Goal: Task Accomplishment & Management: Use online tool/utility

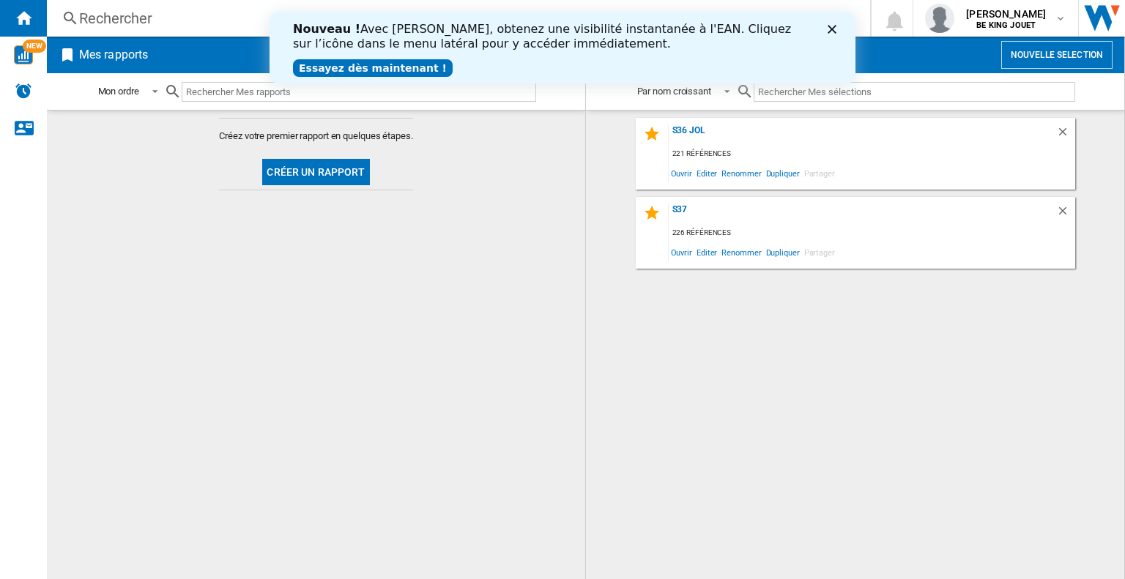
click at [828, 31] on icon "Fermer" at bounding box center [832, 29] width 9 height 9
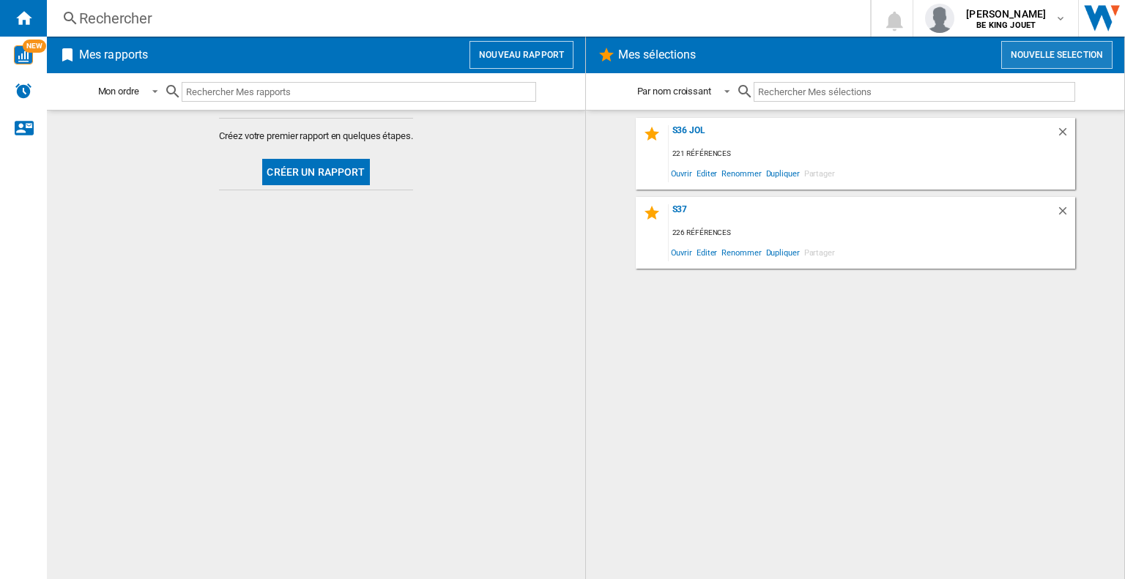
click at [1002, 62] on button "Nouvelle selection" at bounding box center [1056, 55] width 111 height 28
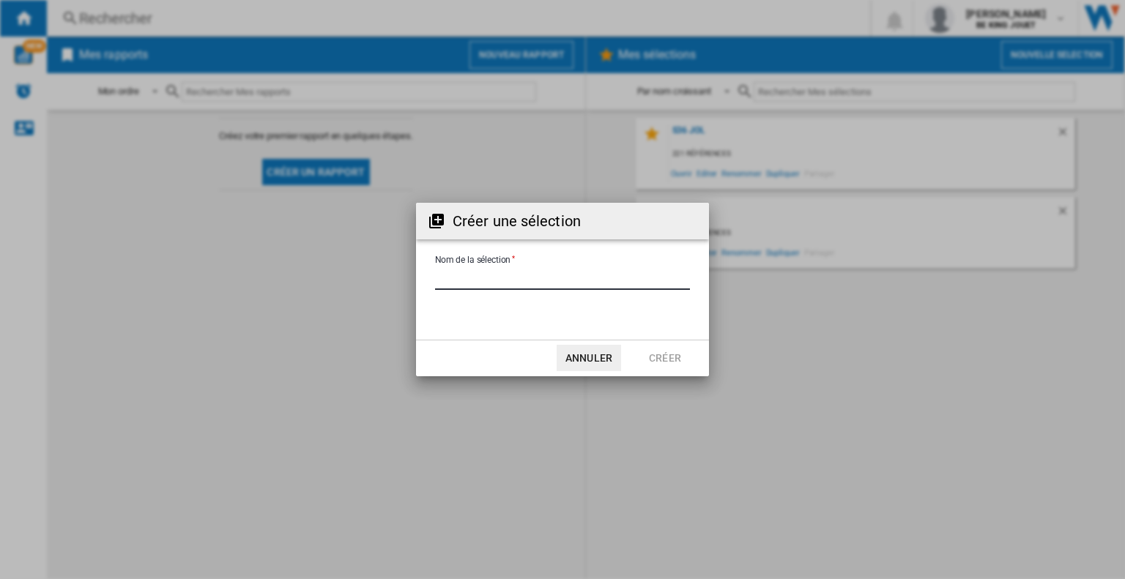
click at [519, 282] on input "Nom de la sélection" at bounding box center [562, 279] width 255 height 22
type input "***"
drag, startPoint x: 675, startPoint y: 363, endPoint x: 681, endPoint y: 356, distance: 9.3
click at [675, 363] on button "Créer" at bounding box center [665, 358] width 64 height 26
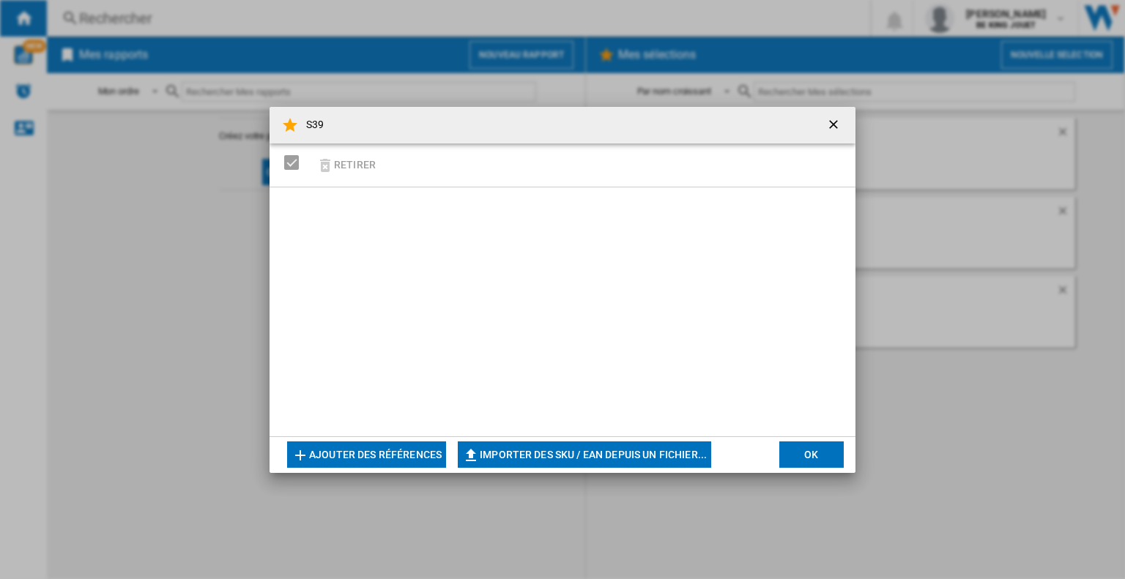
click at [565, 458] on button "Importer des SKU / EAN depuis un fichier..." at bounding box center [584, 455] width 253 height 26
type input "**********"
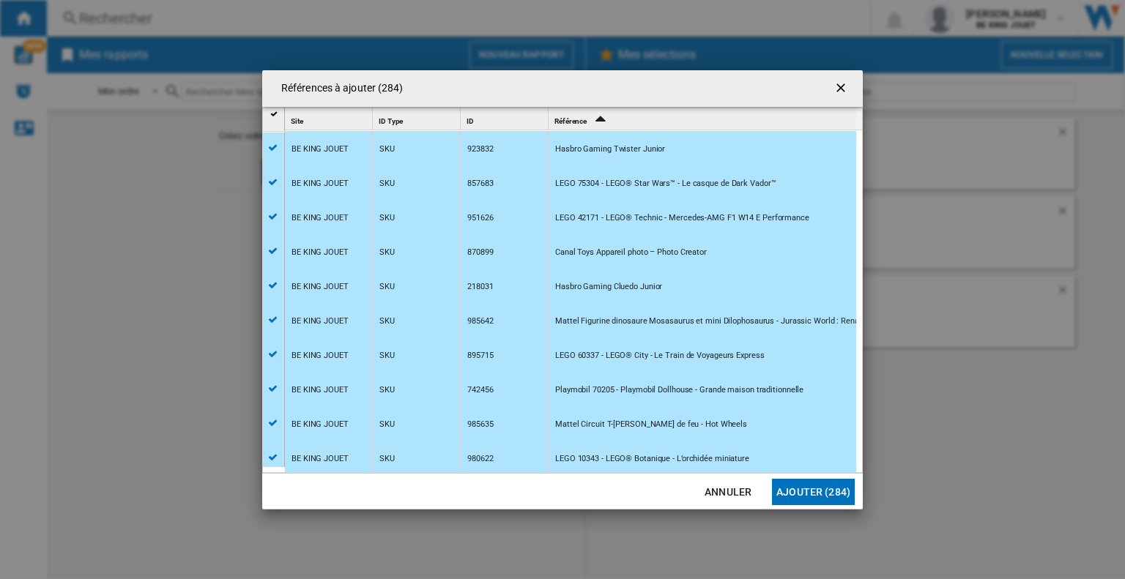
click at [817, 492] on button "Ajouter (284)" at bounding box center [813, 492] width 83 height 26
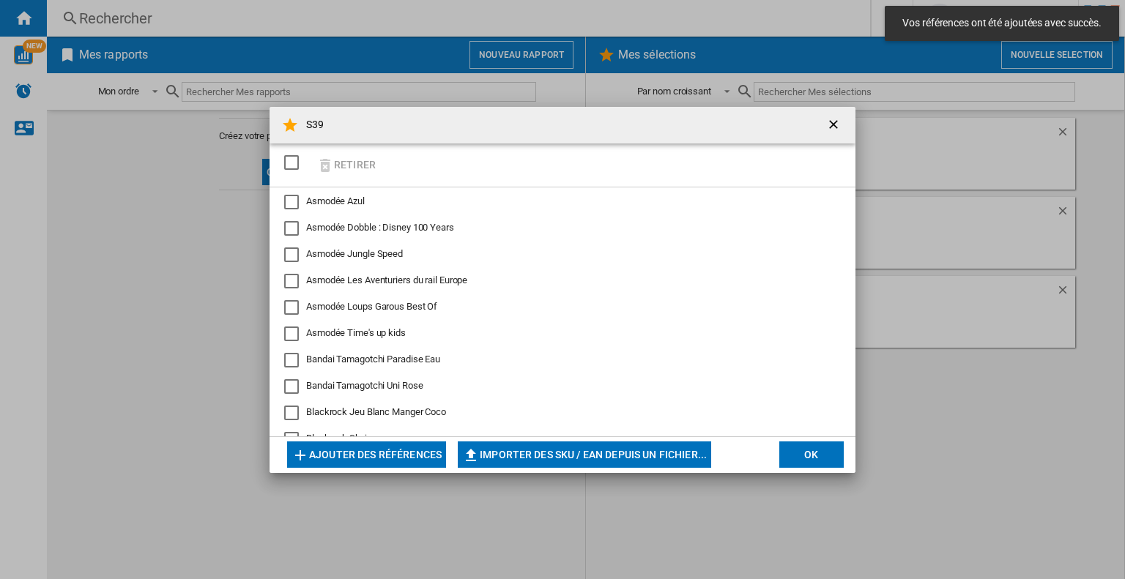
click at [816, 438] on md-dialog-actions "Ajouter des références Importer des SKU / EAN depuis un fichier... Importer man…" at bounding box center [563, 455] width 586 height 37
click at [814, 461] on button "OK" at bounding box center [811, 455] width 64 height 26
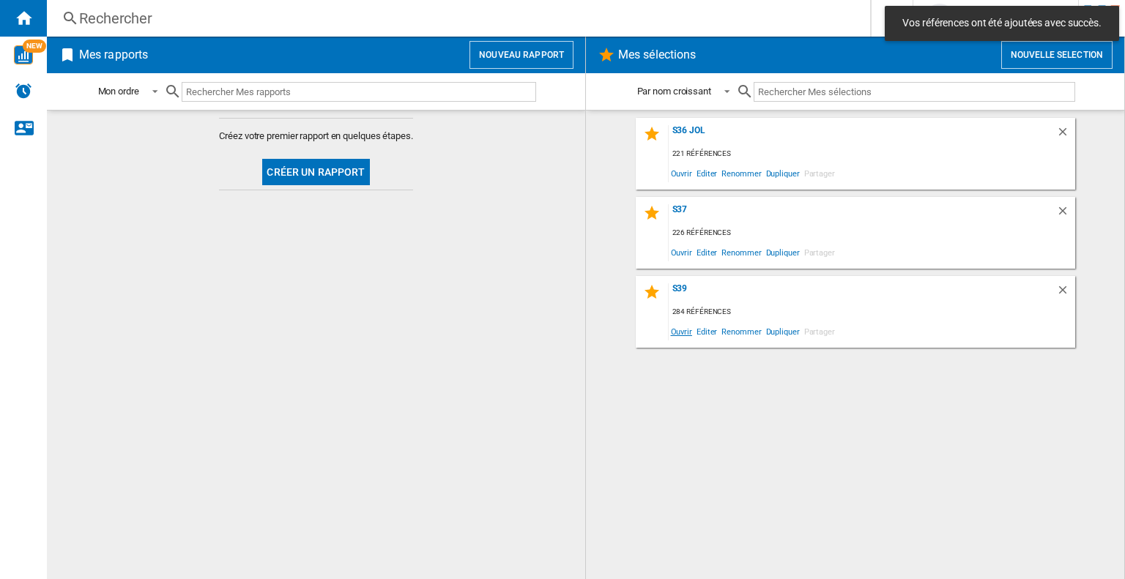
click at [680, 336] on span "Ouvrir" at bounding box center [682, 332] width 26 height 20
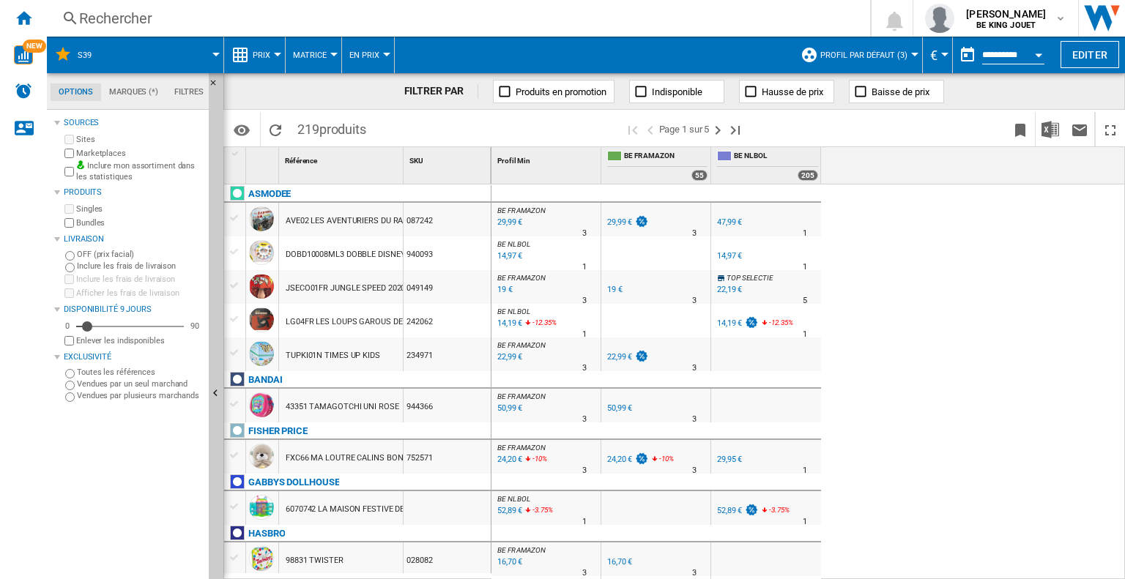
click at [1020, 228] on div "BE FR AMAZON : BE FR [DOMAIN_NAME] BE -1.0 % 29,99 € % N/A 3 BE FR AMAZON : BE …" at bounding box center [809, 383] width 634 height 396
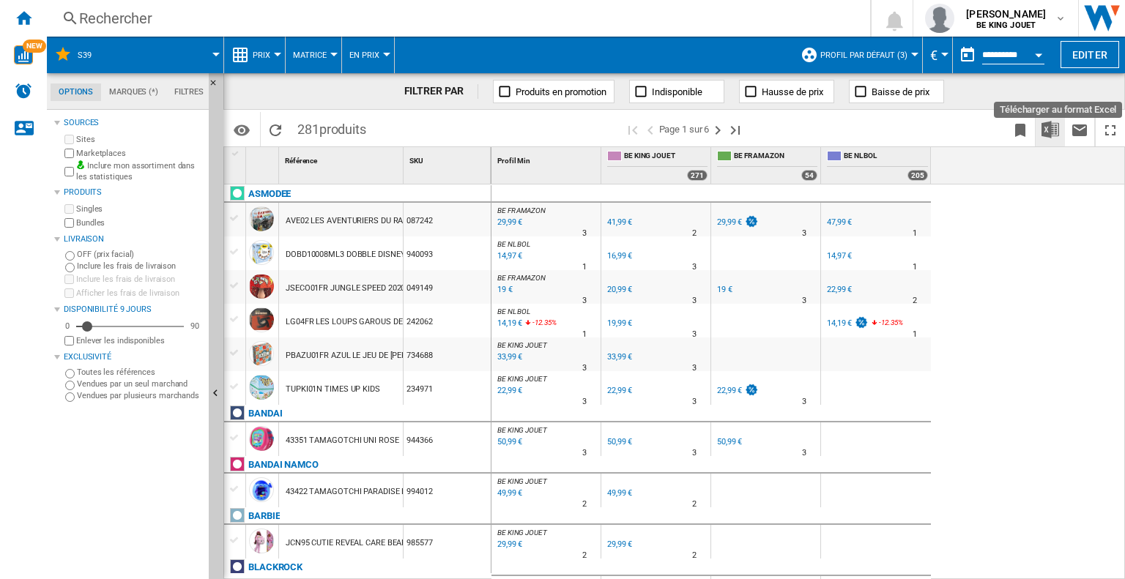
click at [1058, 129] on img "Télécharger au format Excel" at bounding box center [1051, 130] width 18 height 18
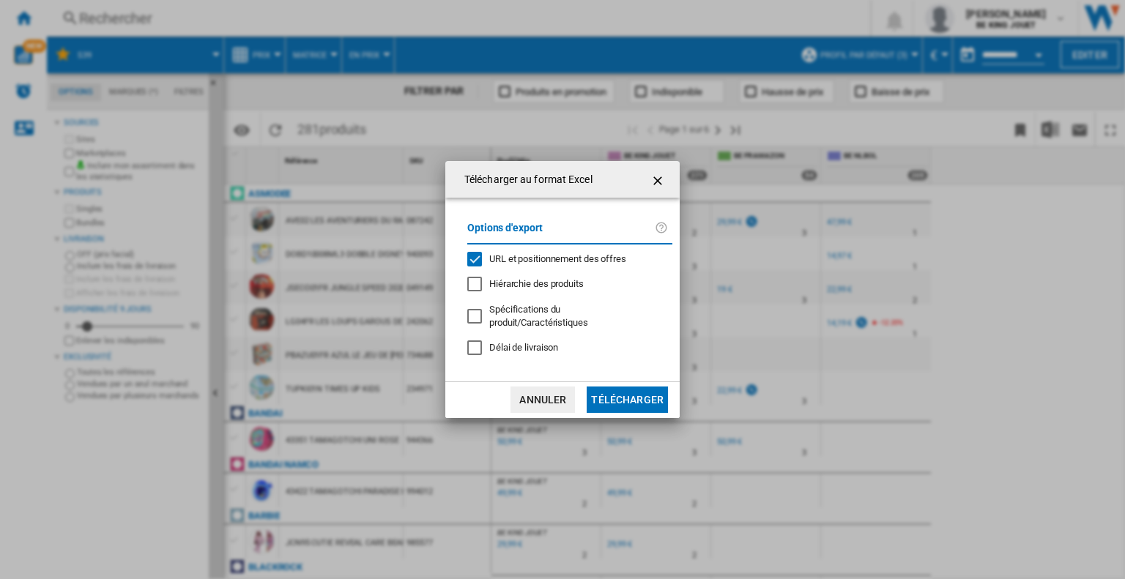
click at [555, 264] on span "URL et positionnement des offres" at bounding box center [557, 258] width 137 height 11
click at [630, 389] on button "Télécharger" at bounding box center [627, 400] width 81 height 26
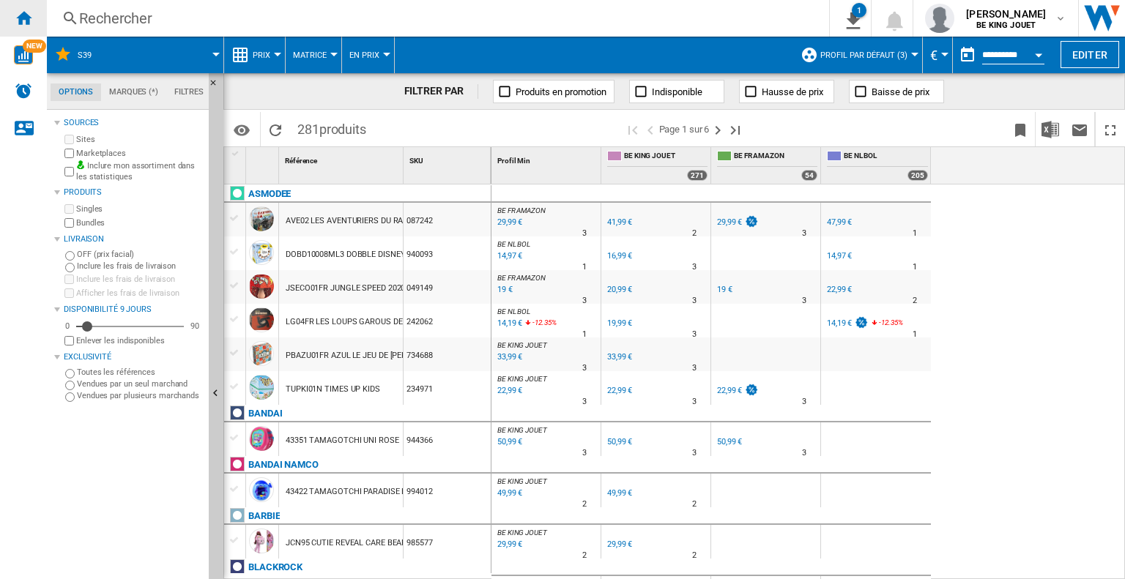
click at [29, 23] on ng-md-icon "Accueil" at bounding box center [24, 18] width 18 height 18
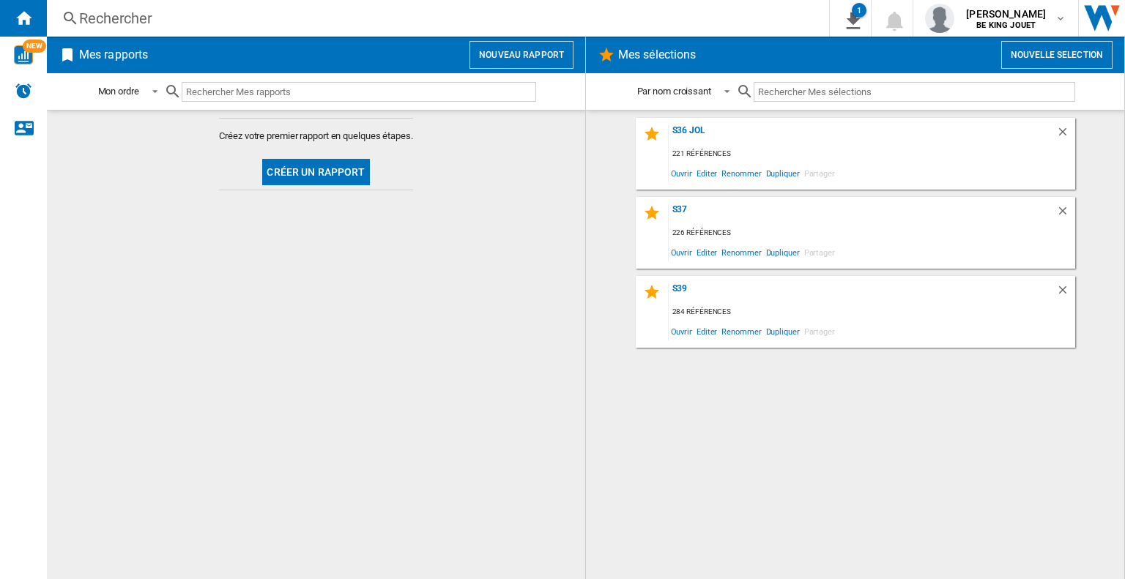
click at [111, 11] on div "Rechercher" at bounding box center [435, 18] width 712 height 21
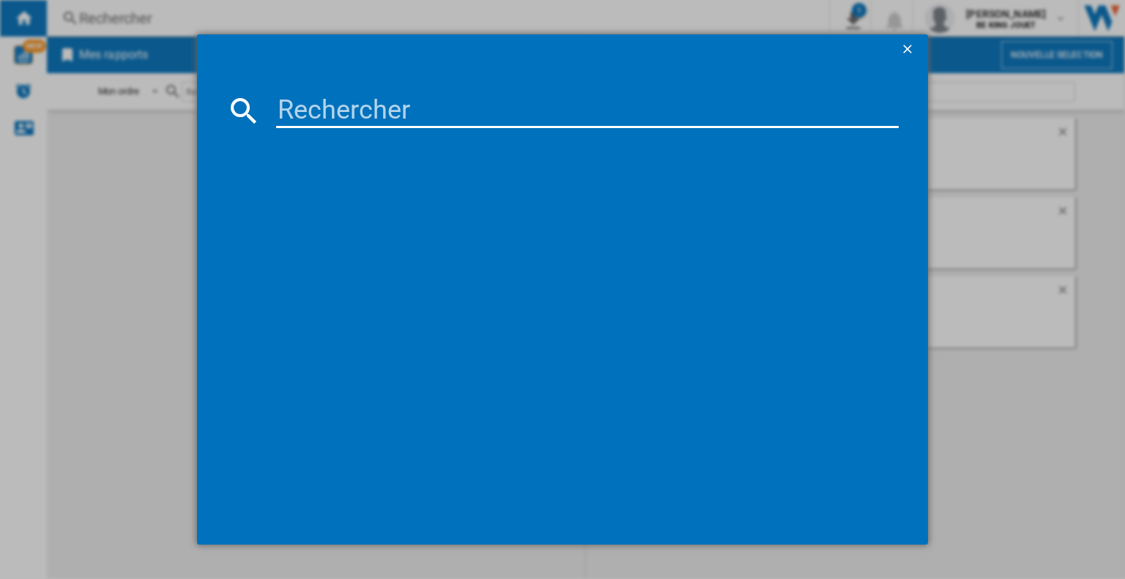
click at [333, 114] on input at bounding box center [587, 110] width 623 height 35
paste input "940245"
type input "940245"
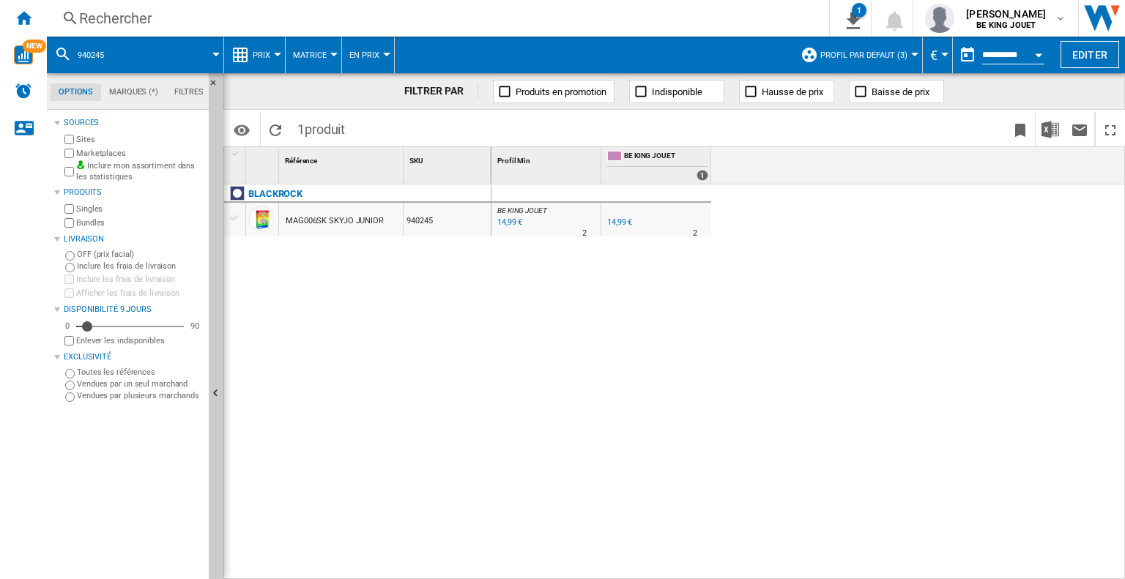
click at [621, 220] on div "14,99 €" at bounding box center [619, 223] width 25 height 10
click at [275, 24] on div "Rechercher" at bounding box center [435, 18] width 712 height 21
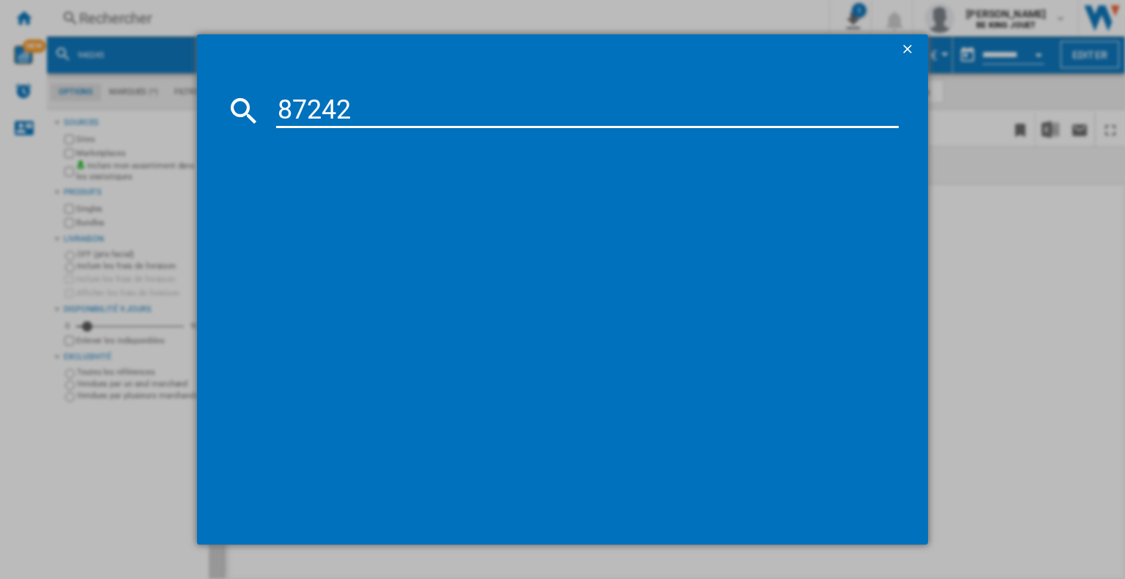
click at [278, 102] on input "87242" at bounding box center [587, 110] width 623 height 35
type input "087242"
click at [414, 96] on input "087242" at bounding box center [587, 110] width 623 height 35
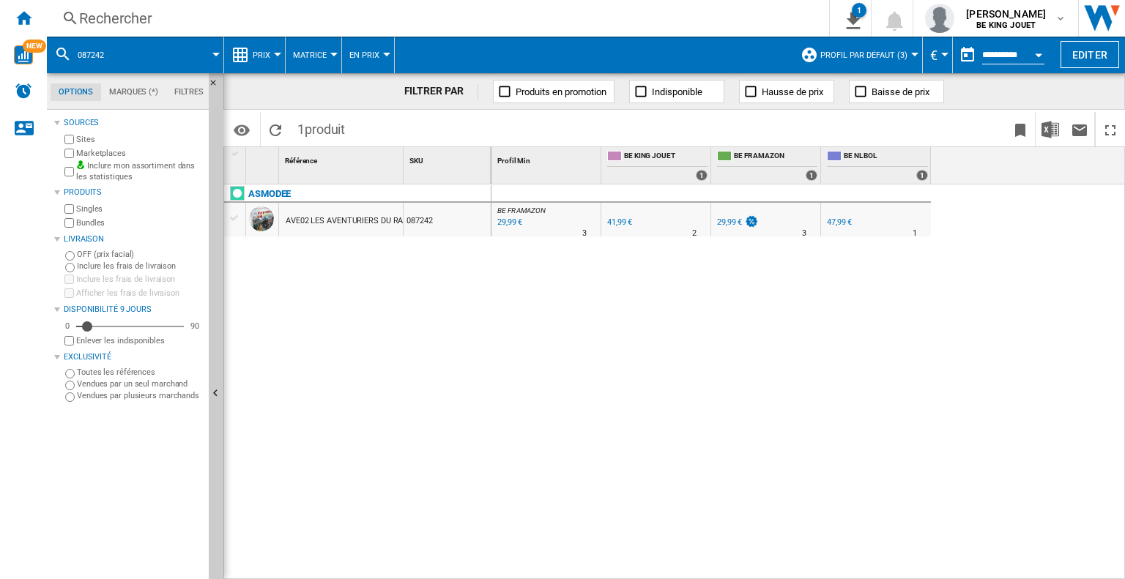
click at [833, 225] on div "47,99 €" at bounding box center [839, 223] width 25 height 10
click at [734, 219] on div "29,99 €" at bounding box center [729, 223] width 25 height 10
click at [618, 214] on div "BE KING JOUET" at bounding box center [655, 211] width 103 height 9
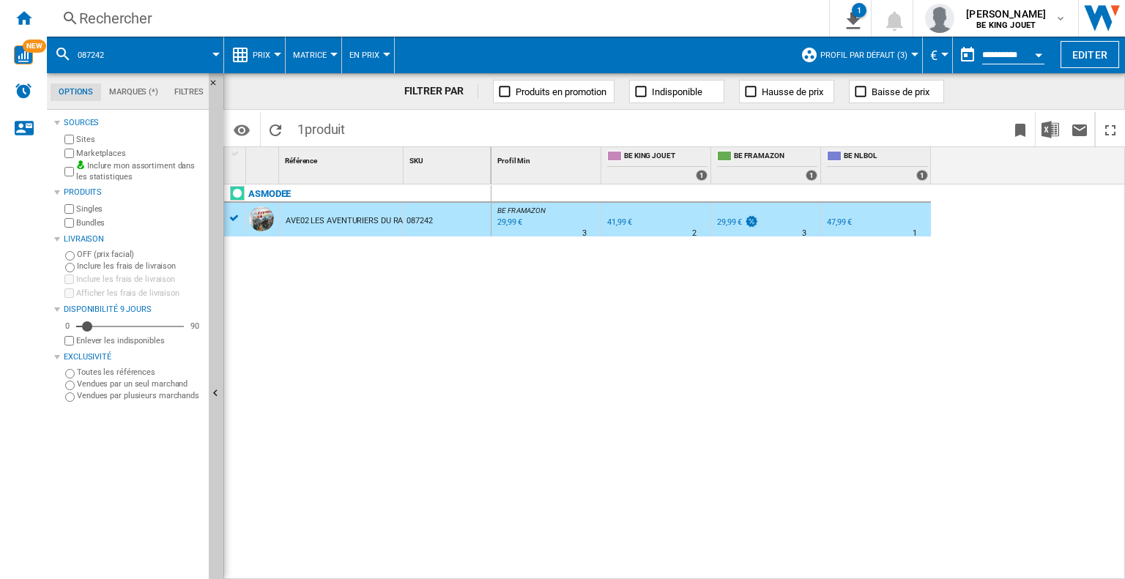
click at [613, 222] on div "41,99 €" at bounding box center [619, 223] width 25 height 10
click at [621, 223] on div "41,99 €" at bounding box center [619, 223] width 25 height 10
click at [108, 21] on div "Rechercher" at bounding box center [435, 18] width 712 height 21
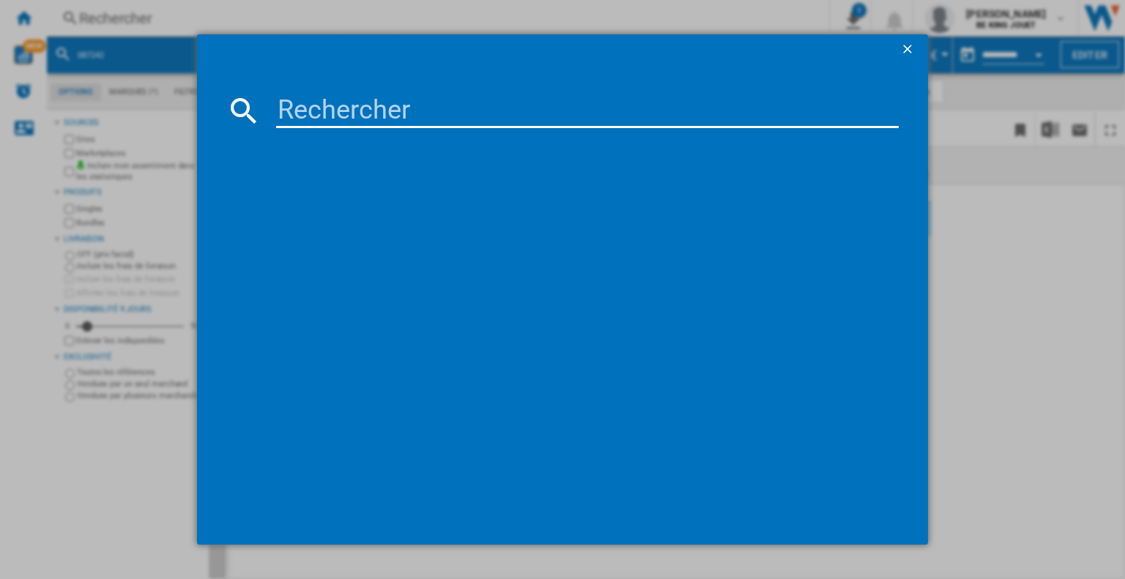
click at [270, 104] on div at bounding box center [562, 110] width 672 height 35
click at [303, 110] on input at bounding box center [587, 110] width 623 height 35
paste input "943581"
type input "943581"
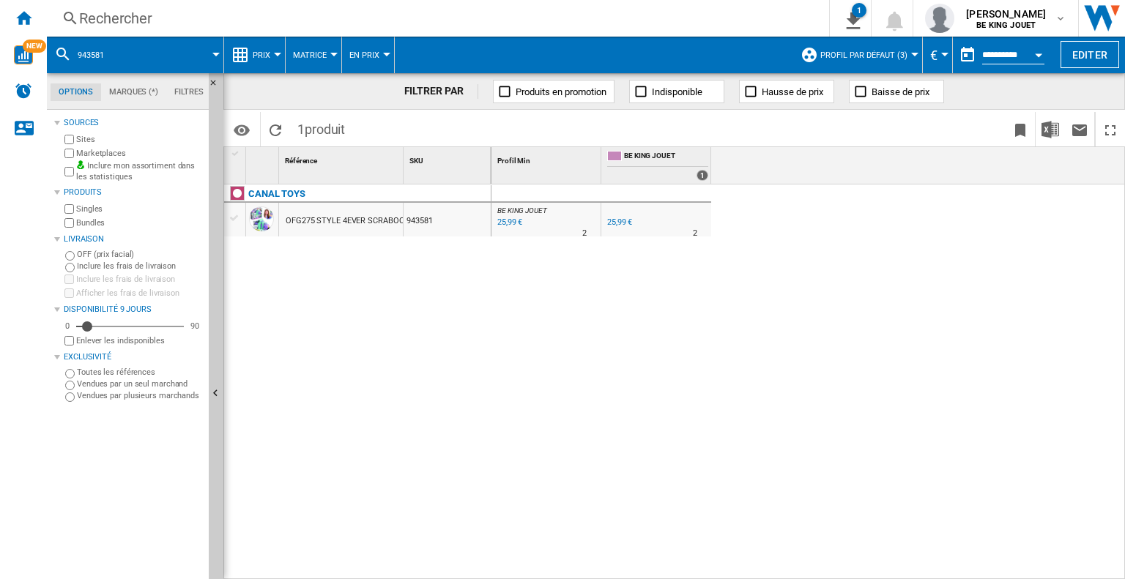
click at [628, 220] on div "25,99 €" at bounding box center [619, 223] width 25 height 10
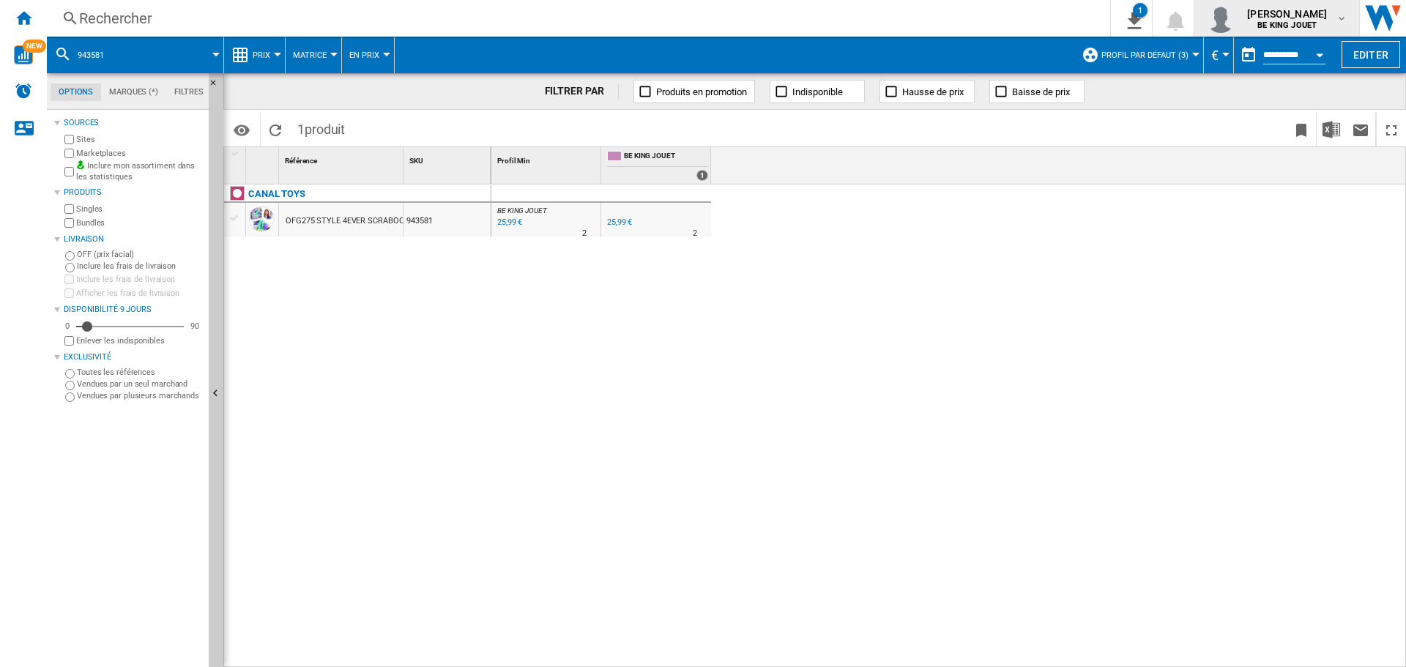
click at [1124, 14] on span "[PERSON_NAME]" at bounding box center [1287, 14] width 80 height 15
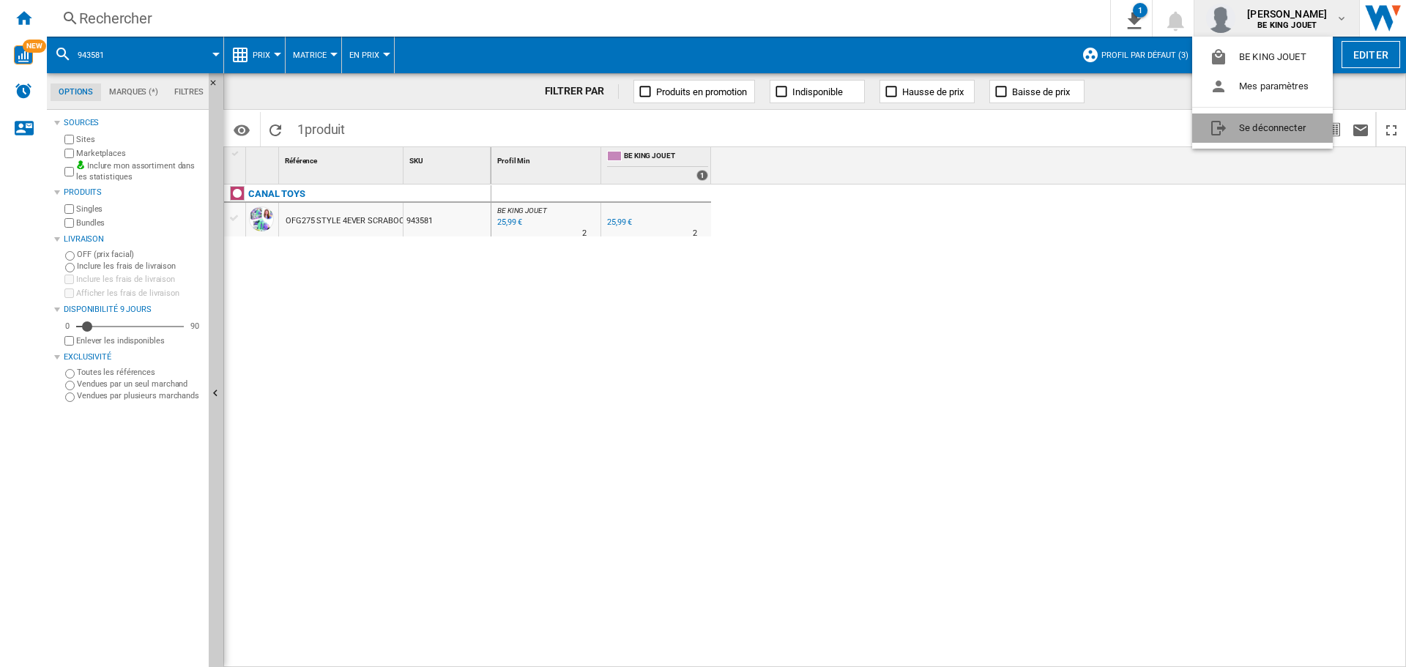
click at [1124, 133] on button "Se déconnecter" at bounding box center [1263, 128] width 141 height 29
